Goal: Task Accomplishment & Management: Use online tool/utility

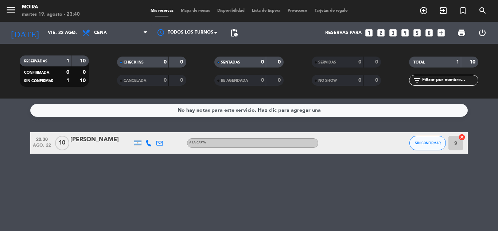
click at [193, 11] on span "Mapa de mesas" at bounding box center [195, 11] width 36 height 4
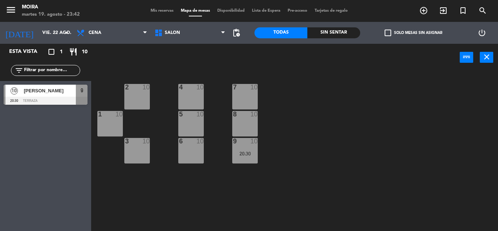
click at [199, 10] on span "Mapa de mesas" at bounding box center [195, 11] width 36 height 4
click at [10, 7] on icon "menu" at bounding box center [10, 9] width 11 height 11
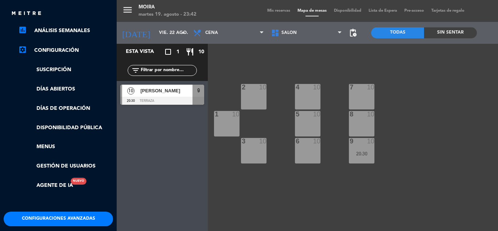
scroll to position [144, 0]
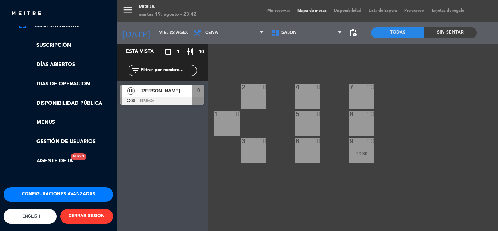
click at [77, 187] on button "Configuraciones avanzadas" at bounding box center [58, 194] width 109 height 15
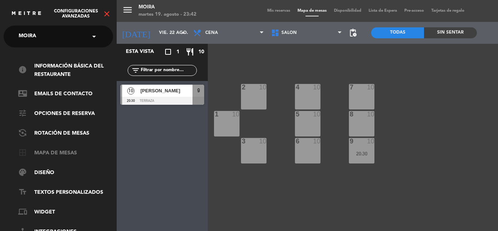
click at [68, 150] on link "border_all Mapa de mesas" at bounding box center [65, 153] width 95 height 9
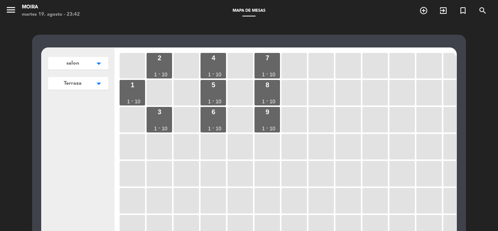
drag, startPoint x: 161, startPoint y: 67, endPoint x: 116, endPoint y: 67, distance: 44.8
click at [116, 67] on div "2 1 - 10 4 1 - 10 7 1 - 10 1 1 - 10 5 1 - 10 8 1 - 10 3 1 - 10 6 1 - 10 9 1 - 10" at bounding box center [285, 188] width 342 height 280
click at [67, 67] on span "Terraza" at bounding box center [72, 63] width 13 height 8
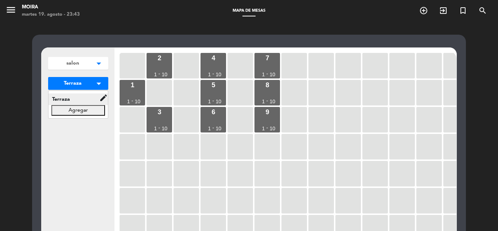
click at [55, 97] on span "Terraza" at bounding box center [73, 99] width 51 height 8
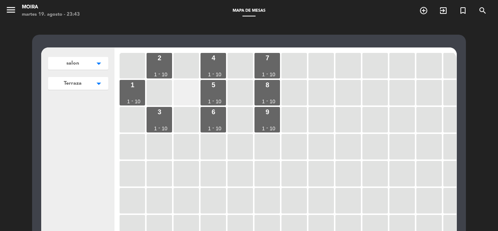
drag, startPoint x: 163, startPoint y: 69, endPoint x: 189, endPoint y: 80, distance: 28.1
click at [189, 80] on div "2 1 - 10 4 1 - 10 7 1 - 10 1 1 - 10 5 1 - 10 8 1 - 10 3 1 - 10 6 1 - 10 9 1 - 10" at bounding box center [287, 189] width 338 height 277
click at [180, 85] on div at bounding box center [185, 92] width 25 height 25
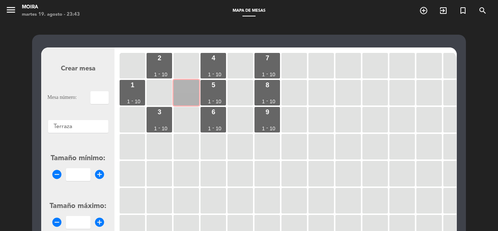
click at [187, 93] on div at bounding box center [185, 92] width 25 height 25
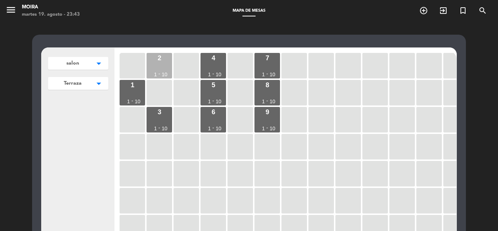
click at [160, 71] on div "-" at bounding box center [159, 73] width 2 height 5
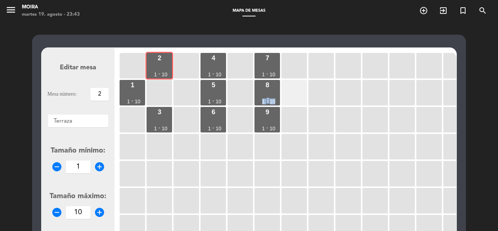
drag, startPoint x: 267, startPoint y: 92, endPoint x: 290, endPoint y: 87, distance: 24.3
click at [290, 87] on div "2 1 - 10 4 1 - 10 7 1 - 10 1 1 - 10 5 1 - 10 8 1 - 10 3 1 - 10 6 1 - 10 9 1 - 10" at bounding box center [287, 189] width 338 height 277
click at [264, 96] on div "8 1 - 10" at bounding box center [266, 92] width 25 height 25
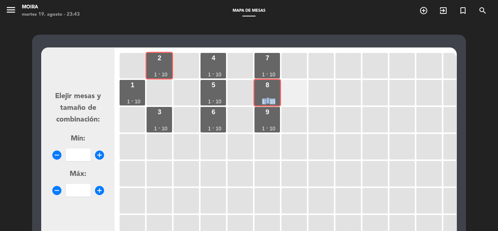
drag, startPoint x: 264, startPoint y: 96, endPoint x: 297, endPoint y: 94, distance: 32.5
click at [297, 94] on div "2 1 - 10 4 1 - 10 7 1 - 10 1 1 - 10 5 1 - 10 8 1 - 10 3 1 - 10 6 1 - 10 9 1 - 10" at bounding box center [287, 189] width 338 height 277
click at [276, 93] on div "8 1 - 10" at bounding box center [266, 92] width 25 height 25
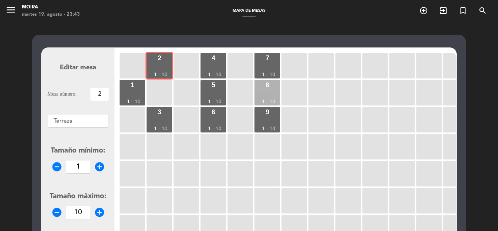
click at [276, 93] on div "8 1 - 10" at bounding box center [266, 92] width 25 height 25
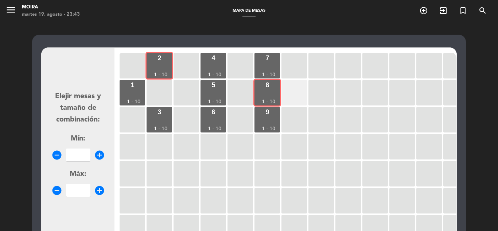
click at [291, 103] on div at bounding box center [293, 92] width 25 height 25
click at [317, 72] on div at bounding box center [320, 65] width 25 height 25
click at [317, 74] on div at bounding box center [320, 65] width 25 height 25
click at [313, 96] on div at bounding box center [320, 92] width 25 height 25
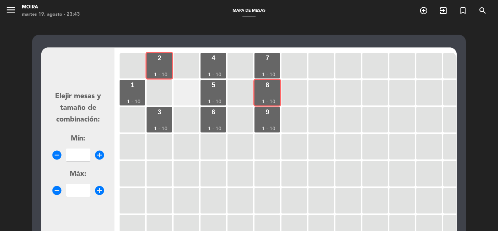
click at [193, 97] on div at bounding box center [185, 92] width 25 height 25
click at [88, 80] on form "Elejir mesas y tamaño de combinación: Mín: remove_circle add_circle Máx: remove…" at bounding box center [77, 188] width 61 height 277
click at [164, 76] on div "10" at bounding box center [165, 74] width 6 height 5
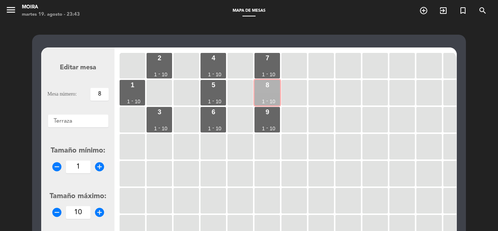
click at [263, 99] on div "1" at bounding box center [263, 101] width 3 height 5
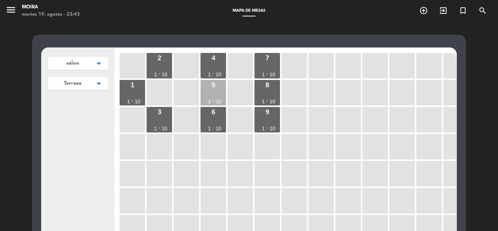
click at [217, 94] on div "5 1 - 10" at bounding box center [212, 92] width 25 height 25
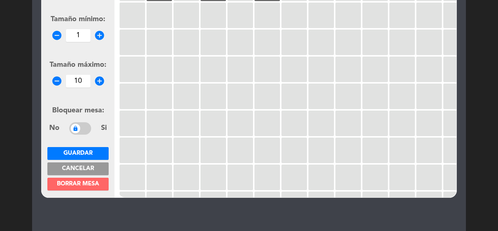
scroll to position [146, 0]
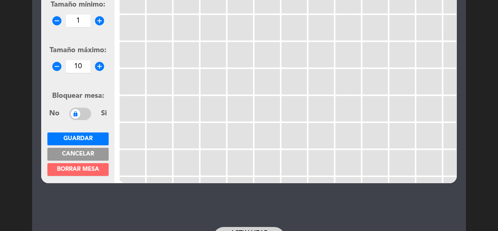
click at [96, 169] on span "Borrar mesa" at bounding box center [78, 169] width 42 height 6
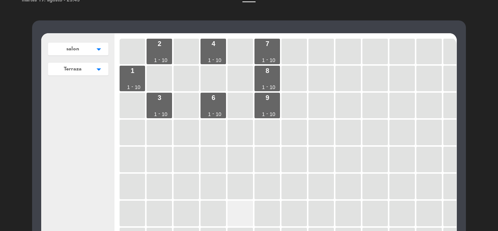
scroll to position [0, 0]
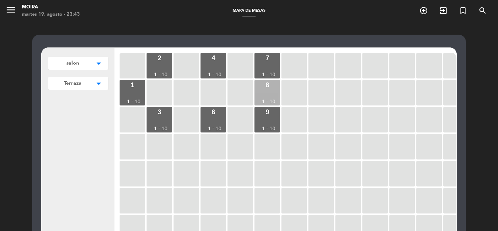
click at [266, 93] on div "8 1 - 10" at bounding box center [266, 92] width 25 height 25
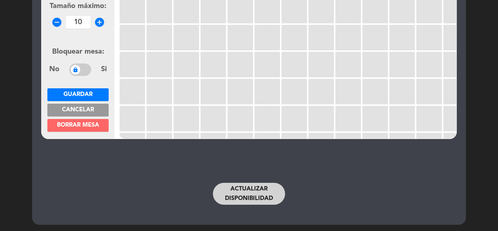
scroll to position [191, 0]
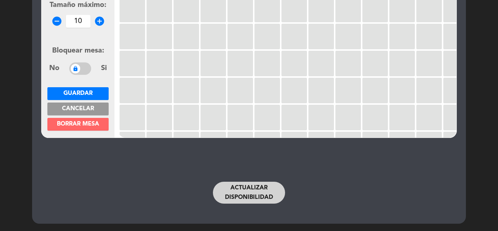
click at [95, 127] on span "Borrar mesa" at bounding box center [78, 124] width 42 height 6
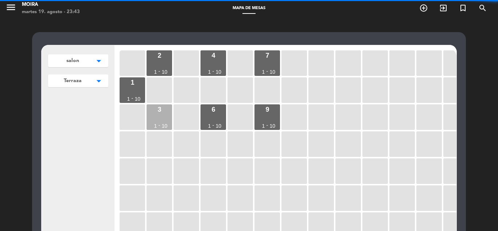
scroll to position [0, 0]
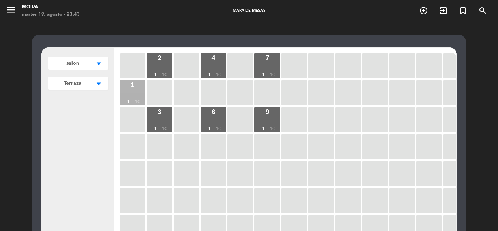
click at [137, 94] on div "1 1 - 10" at bounding box center [131, 92] width 25 height 25
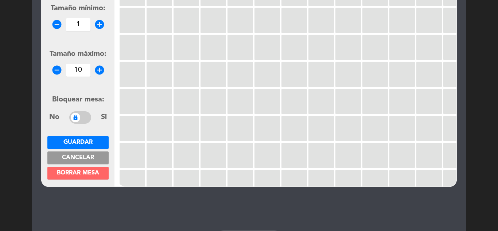
scroll to position [146, 0]
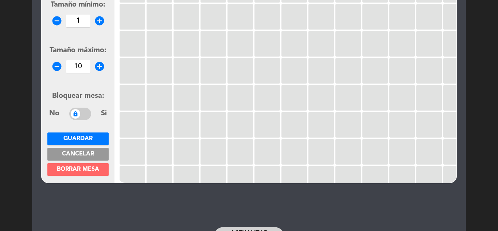
click at [86, 169] on span "Borrar mesa" at bounding box center [78, 169] width 42 height 6
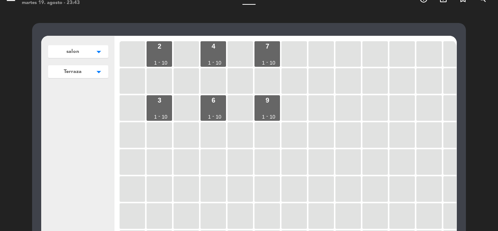
scroll to position [0, 0]
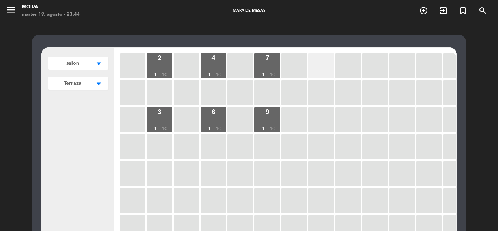
click at [319, 68] on div at bounding box center [320, 65] width 25 height 25
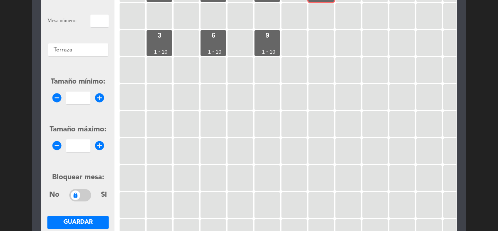
scroll to position [36, 0]
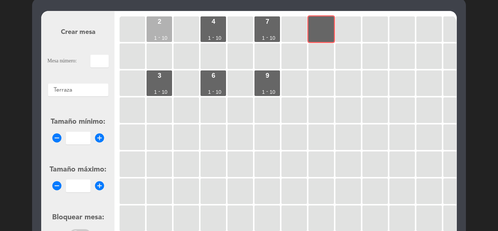
drag, startPoint x: 162, startPoint y: 26, endPoint x: 170, endPoint y: 29, distance: 7.8
click at [162, 27] on div "2 1 - 10" at bounding box center [158, 28] width 25 height 25
type input "2"
type input "1"
type input "10"
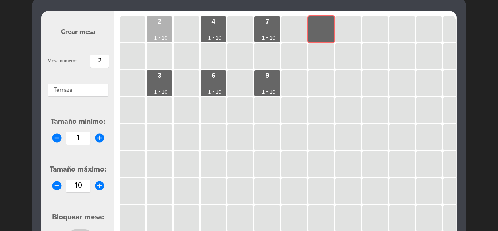
scroll to position [35, 0]
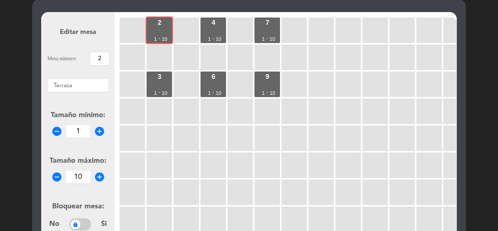
click at [101, 56] on input "2" at bounding box center [99, 58] width 18 height 13
type input "10"
click at [103, 128] on icon "add_circle" at bounding box center [99, 131] width 11 height 11
type input "2"
click at [55, 176] on icon "remove_circle" at bounding box center [56, 176] width 11 height 11
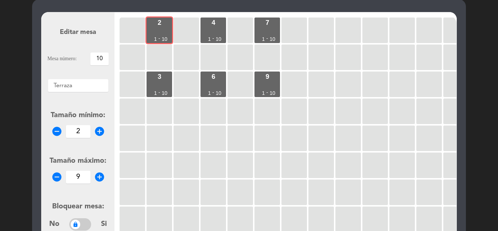
click at [55, 176] on icon "remove_circle" at bounding box center [56, 176] width 11 height 11
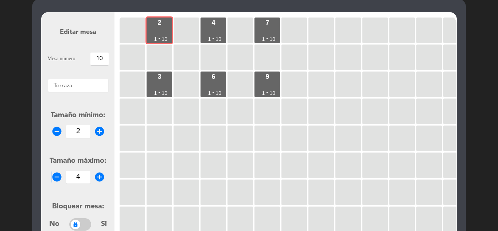
click at [55, 176] on icon "remove_circle" at bounding box center [56, 176] width 11 height 11
click at [99, 179] on icon "add_circle" at bounding box center [99, 176] width 11 height 11
type input "2"
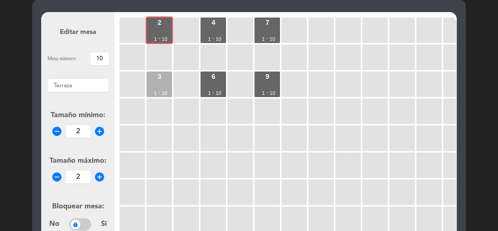
click at [157, 89] on div "3 1 - 10" at bounding box center [158, 83] width 25 height 25
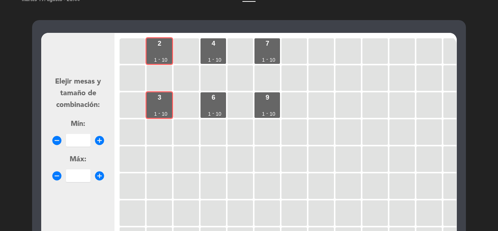
scroll to position [9, 0]
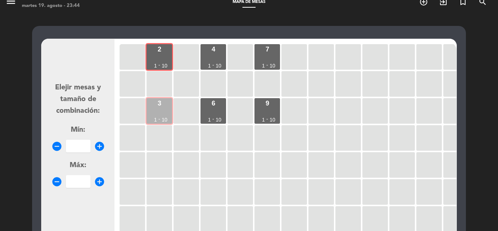
click at [160, 101] on div "3" at bounding box center [159, 103] width 4 height 7
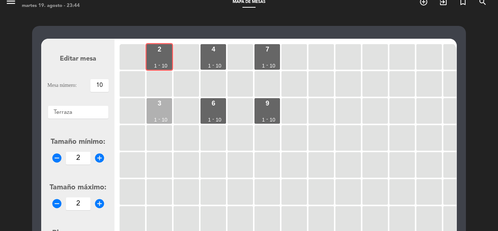
click at [160, 101] on div "3" at bounding box center [159, 103] width 4 height 7
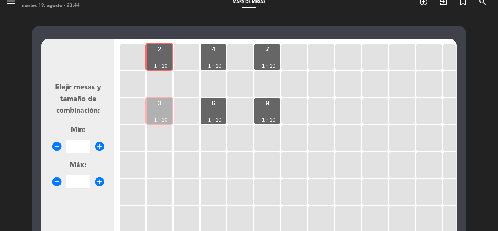
click at [169, 119] on div "3 1 - 10" at bounding box center [158, 110] width 25 height 25
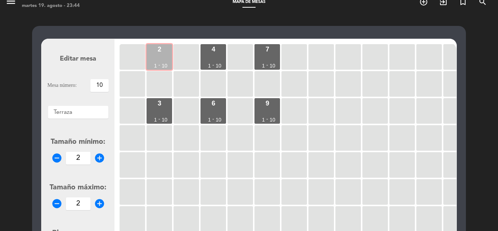
click at [164, 64] on div "10" at bounding box center [165, 65] width 6 height 5
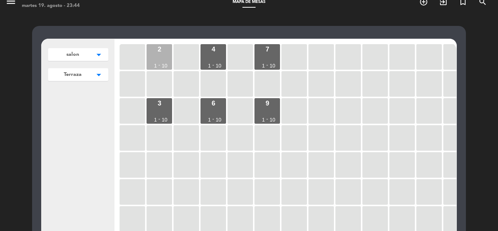
click at [161, 60] on div "2 1 - 10" at bounding box center [158, 56] width 25 height 25
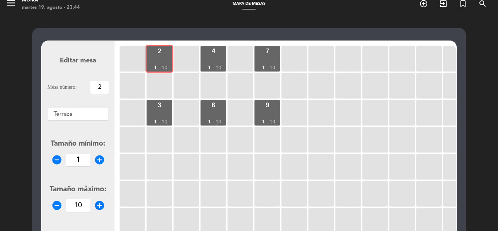
scroll to position [0, 0]
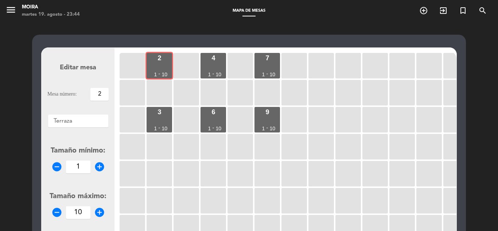
click at [103, 94] on input "2" at bounding box center [99, 94] width 18 height 13
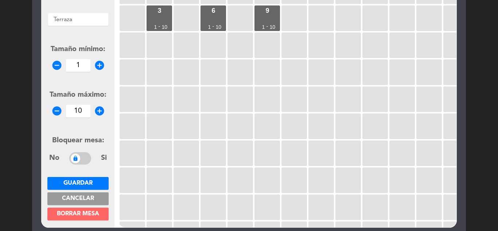
scroll to position [109, 0]
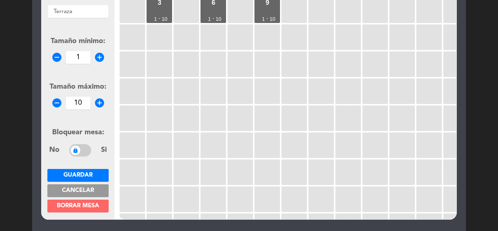
type input "10"
click at [57, 102] on icon "remove_circle" at bounding box center [56, 102] width 11 height 11
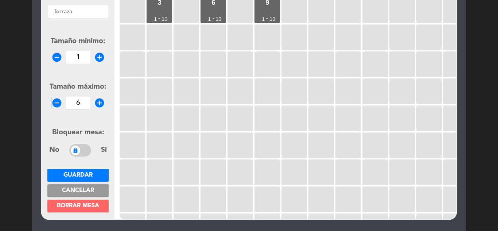
click at [57, 102] on icon "remove_circle" at bounding box center [56, 102] width 11 height 11
type input "2"
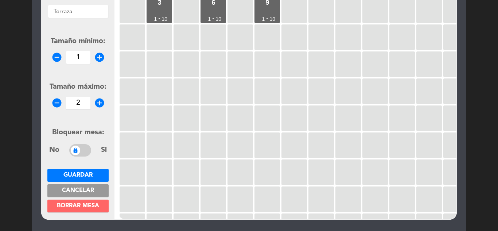
click at [97, 56] on icon "add_circle" at bounding box center [99, 57] width 11 height 11
type input "2"
click at [83, 176] on span "Guardar" at bounding box center [77, 175] width 29 height 6
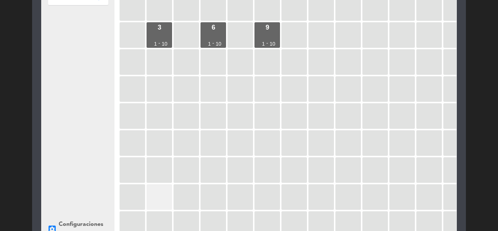
scroll to position [0, 0]
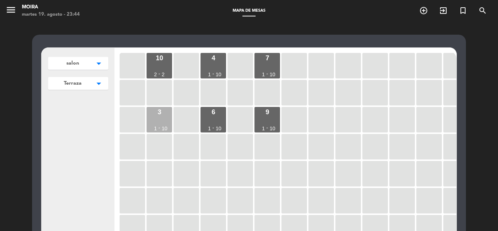
click at [162, 117] on div "3 1 - 10" at bounding box center [158, 119] width 25 height 25
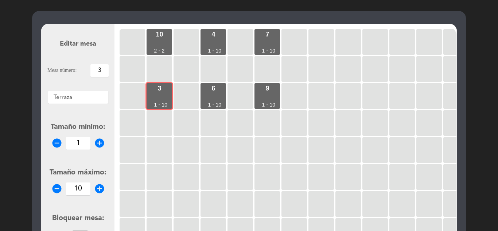
scroll to position [36, 0]
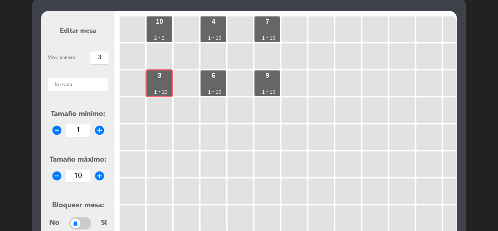
click at [102, 130] on icon "add_circle" at bounding box center [99, 130] width 11 height 11
type input "2"
click at [58, 173] on icon "remove_circle" at bounding box center [56, 175] width 11 height 11
type input "8"
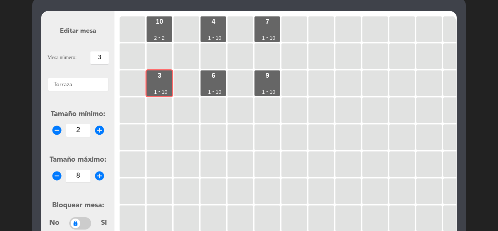
click at [103, 59] on input "3" at bounding box center [99, 57] width 18 height 13
type input "11"
click at [55, 174] on icon "remove_circle" at bounding box center [56, 175] width 11 height 11
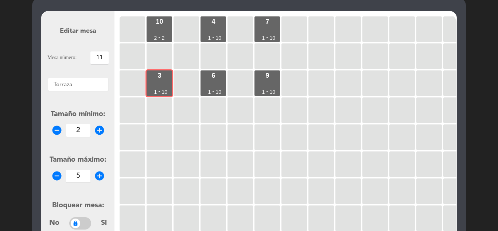
click at [55, 174] on icon "remove_circle" at bounding box center [56, 175] width 11 height 11
type input "2"
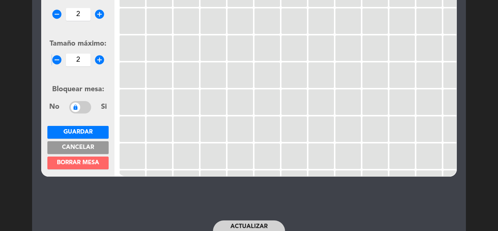
scroll to position [182, 0]
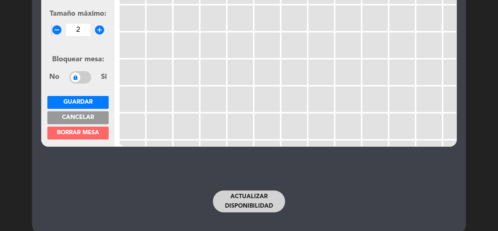
click at [86, 101] on span "Guardar" at bounding box center [77, 102] width 29 height 6
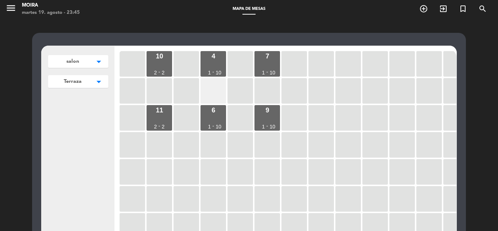
scroll to position [0, 0]
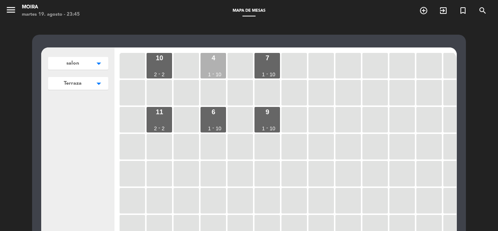
click at [219, 64] on div "4 1 - 10" at bounding box center [212, 65] width 25 height 25
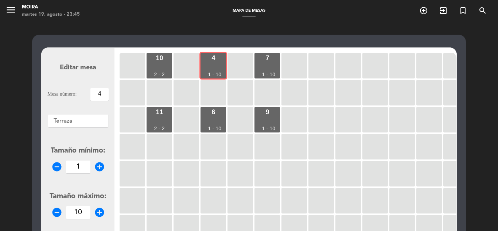
click at [101, 96] on input "4" at bounding box center [99, 94] width 18 height 13
type input "12"
click at [97, 164] on icon "add_circle" at bounding box center [99, 166] width 11 height 11
type input "2"
click at [57, 212] on icon "remove_circle" at bounding box center [56, 212] width 11 height 11
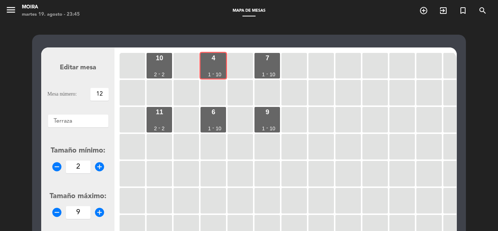
click at [57, 212] on icon "remove_circle" at bounding box center [56, 212] width 11 height 11
type input "8"
click at [83, 212] on input "8" at bounding box center [78, 212] width 24 height 13
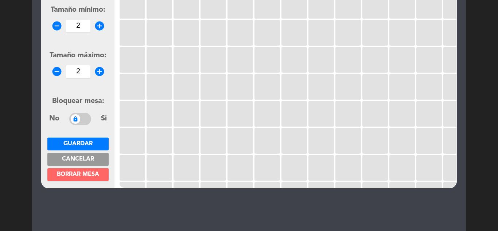
scroll to position [146, 0]
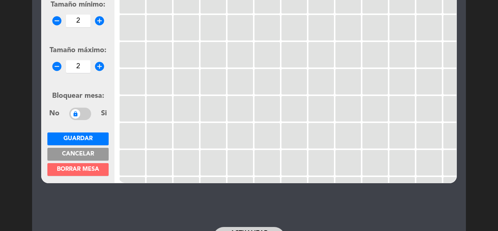
type input "2"
click at [95, 140] on button "Guardar" at bounding box center [77, 138] width 61 height 13
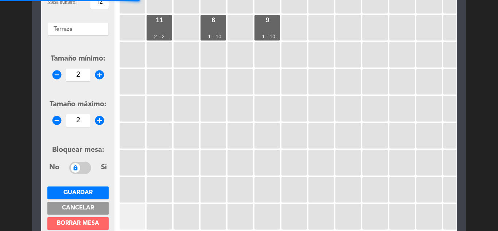
scroll to position [0, 0]
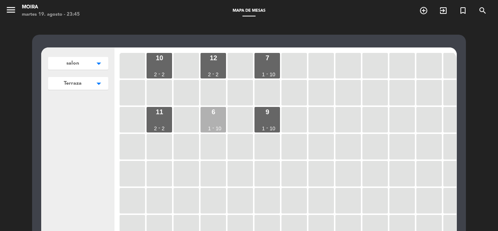
click at [216, 117] on div "6 1 - 10" at bounding box center [212, 119] width 25 height 25
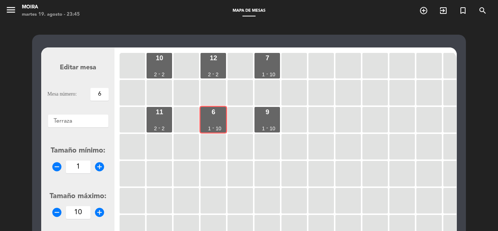
click at [103, 95] on input "6" at bounding box center [99, 94] width 18 height 13
type input "13"
click at [99, 167] on icon "add_circle" at bounding box center [99, 166] width 11 height 11
type input "2"
click at [85, 212] on input "10" at bounding box center [78, 212] width 24 height 13
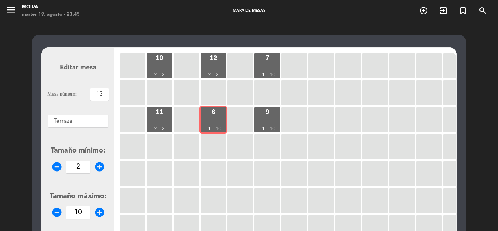
type input "1"
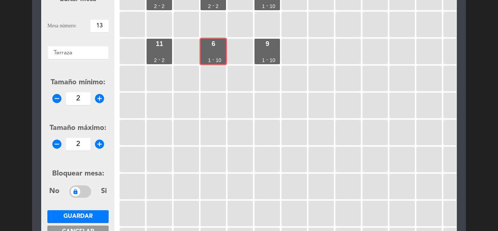
scroll to position [146, 0]
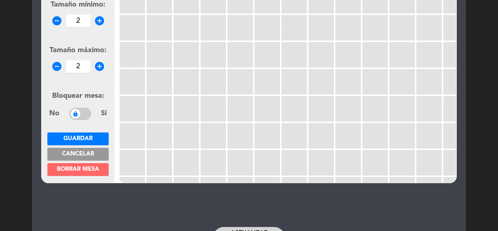
type input "2"
click at [85, 138] on span "Guardar" at bounding box center [77, 139] width 29 height 6
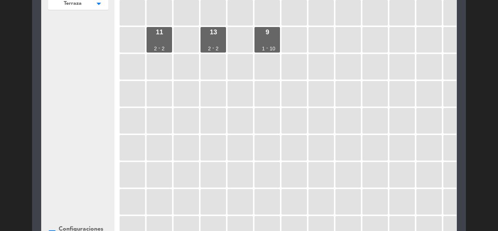
scroll to position [0, 0]
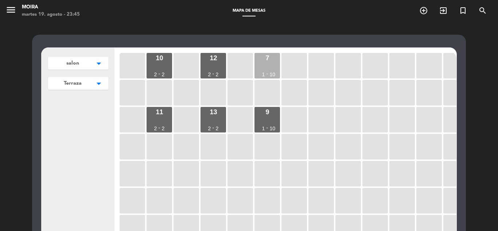
click at [265, 64] on div "7 1 - 10" at bounding box center [266, 65] width 25 height 25
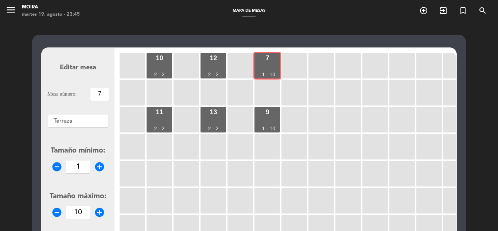
click at [102, 95] on input "7" at bounding box center [99, 94] width 18 height 13
type input "14"
click at [99, 167] on icon "add_circle" at bounding box center [99, 166] width 11 height 11
type input "2"
click at [84, 211] on input "10" at bounding box center [78, 212] width 24 height 13
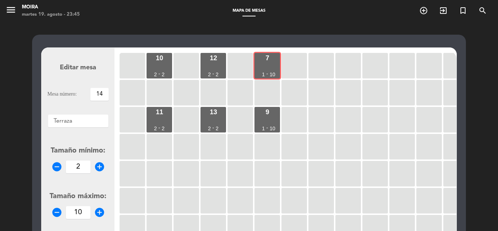
type input "1"
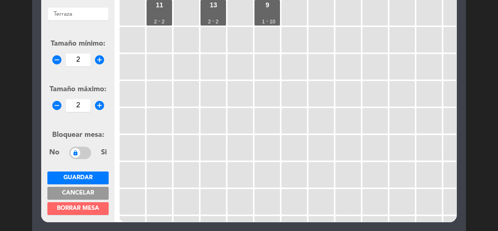
scroll to position [109, 0]
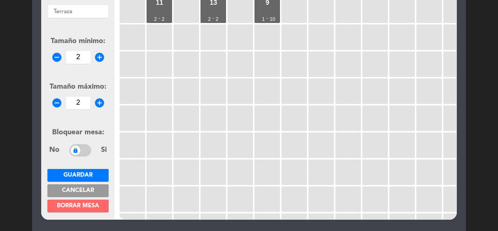
type input "2"
click at [88, 169] on button "Guardar" at bounding box center [77, 175] width 61 height 13
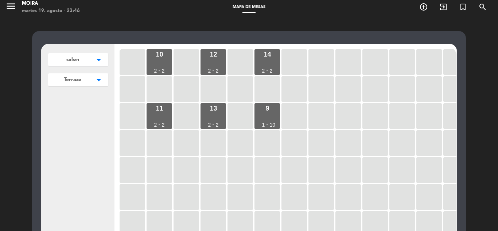
scroll to position [0, 0]
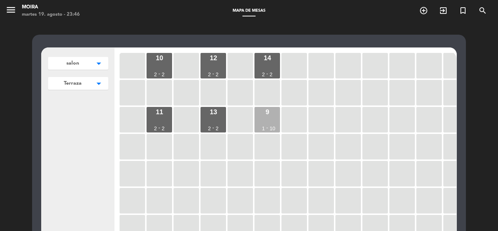
click at [264, 116] on div "9 1 - 10" at bounding box center [266, 119] width 25 height 25
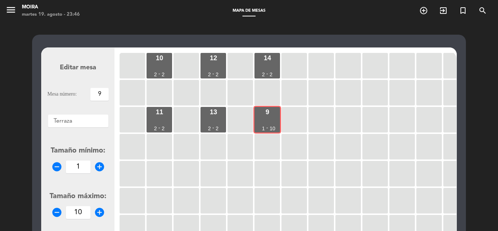
click at [100, 96] on input "9" at bounding box center [99, 94] width 18 height 13
type input "15"
click at [100, 167] on icon "add_circle" at bounding box center [99, 166] width 11 height 11
type input "2"
click at [87, 211] on input "10" at bounding box center [78, 212] width 24 height 13
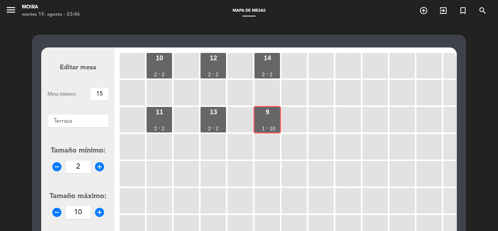
type input "1"
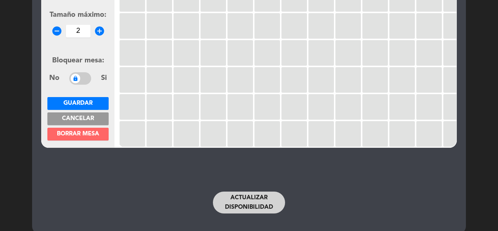
scroll to position [182, 0]
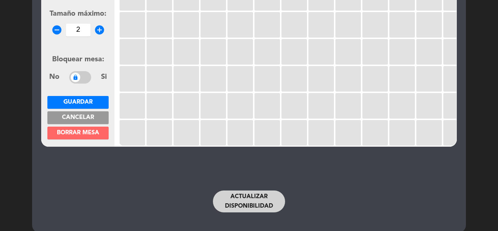
type input "2"
click at [77, 99] on span "Guardar" at bounding box center [77, 102] width 29 height 6
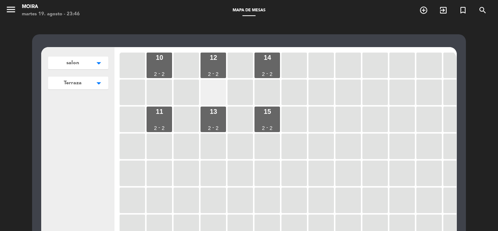
scroll to position [0, 0]
click at [316, 67] on div at bounding box center [320, 65] width 25 height 25
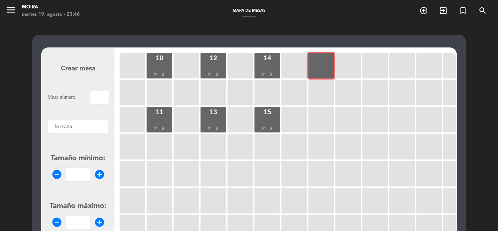
click at [94, 96] on input "text" at bounding box center [99, 97] width 18 height 13
type input "16"
click at [98, 173] on icon "add_circle" at bounding box center [99, 174] width 11 height 11
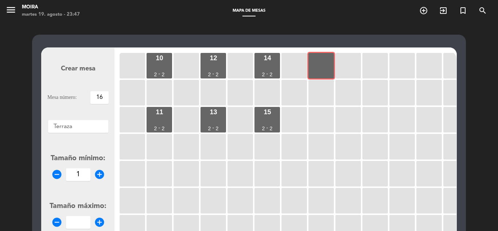
type input "2"
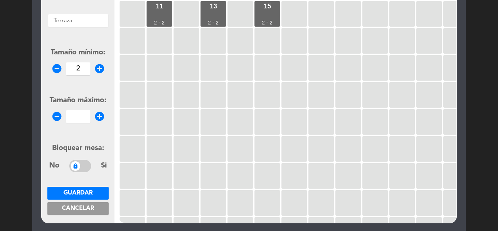
scroll to position [109, 0]
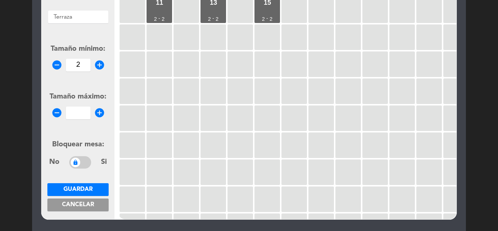
click at [98, 110] on icon "add_circle" at bounding box center [99, 112] width 11 height 11
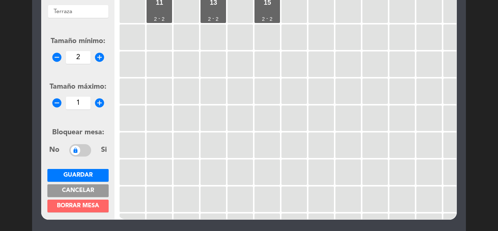
scroll to position [104, 0]
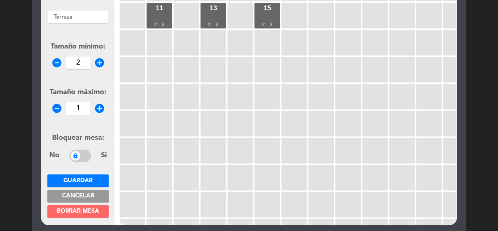
click at [98, 110] on icon "add_circle" at bounding box center [99, 108] width 11 height 11
type input "2"
click at [85, 178] on span "Guardar" at bounding box center [77, 180] width 29 height 6
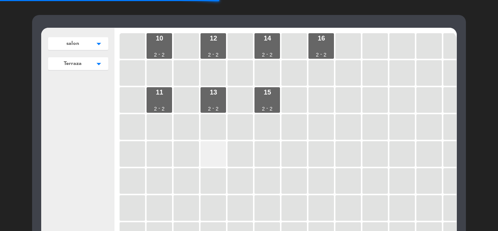
scroll to position [0, 0]
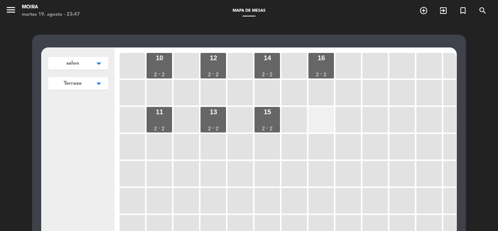
click at [325, 113] on div at bounding box center [320, 119] width 25 height 25
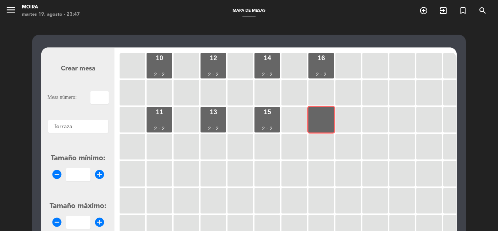
click at [101, 93] on input "text" at bounding box center [99, 97] width 18 height 13
type input "17"
click at [85, 176] on input "number" at bounding box center [78, 174] width 24 height 13
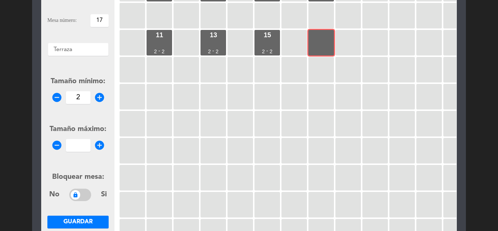
scroll to position [109, 0]
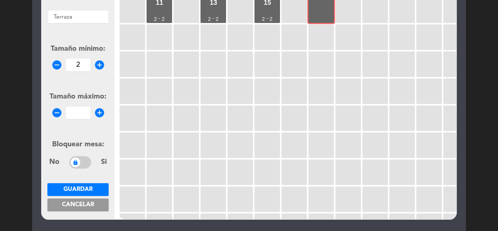
type input "2"
click at [79, 112] on input "number" at bounding box center [78, 112] width 24 height 13
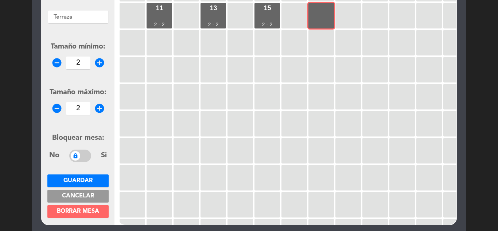
type input "2"
click at [82, 178] on span "Guardar" at bounding box center [77, 180] width 29 height 6
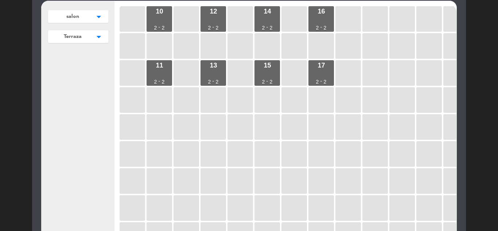
scroll to position [0, 0]
